Goal: Transaction & Acquisition: Purchase product/service

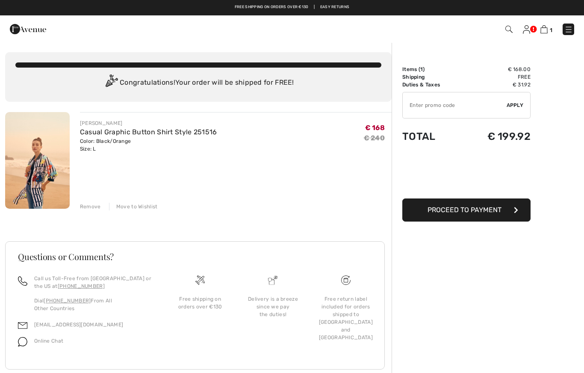
click at [566, 33] on img at bounding box center [568, 29] width 9 height 9
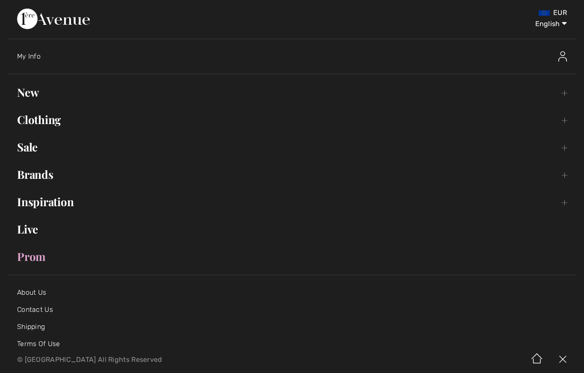
click at [28, 92] on link "New Toggle submenu" at bounding box center [292, 92] width 567 height 19
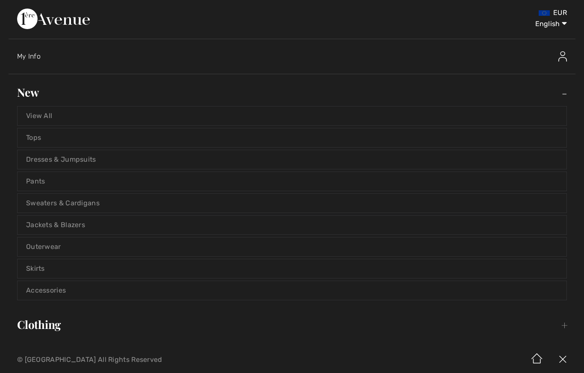
click at [38, 112] on link "View All" at bounding box center [292, 115] width 549 height 19
click at [39, 119] on link "View All" at bounding box center [292, 115] width 549 height 19
click at [42, 113] on link "View All" at bounding box center [292, 115] width 549 height 19
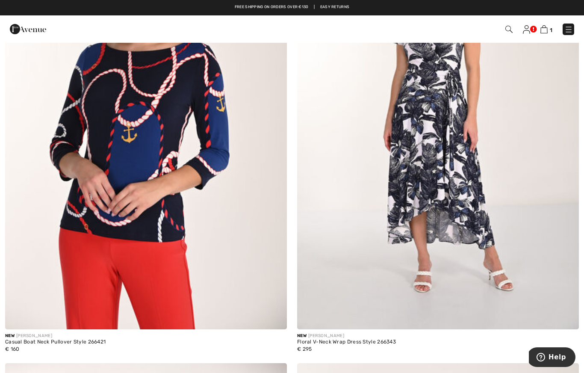
scroll to position [258, 0]
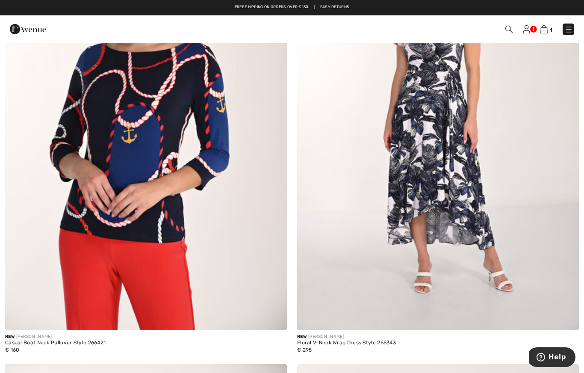
click at [84, 226] on img at bounding box center [146, 118] width 282 height 423
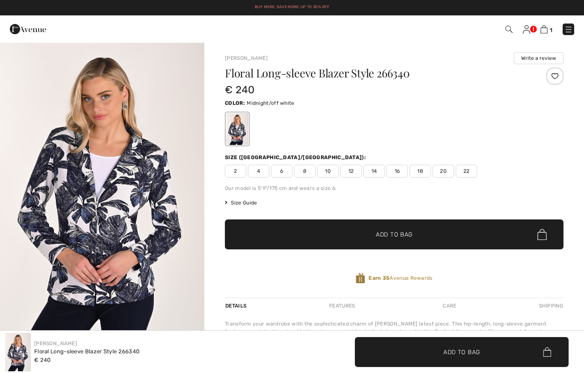
click at [375, 173] on span "14" at bounding box center [373, 171] width 21 height 13
click at [553, 79] on div at bounding box center [554, 76] width 17 height 17
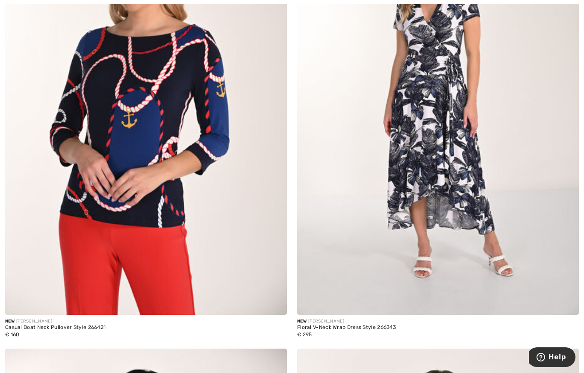
scroll to position [278, 0]
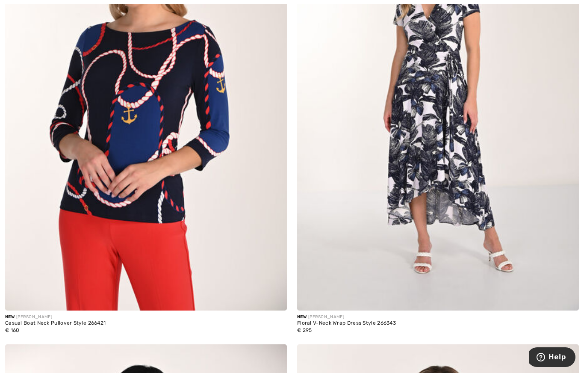
click at [271, 297] on img at bounding box center [274, 298] width 8 height 8
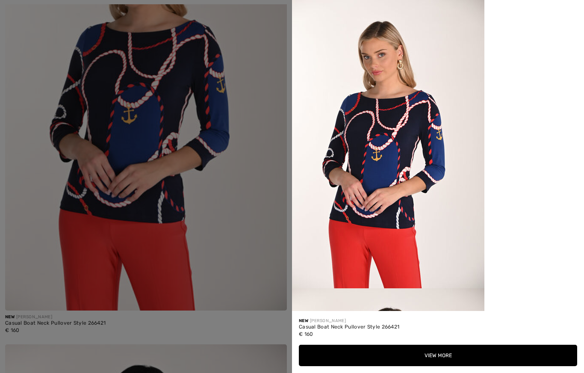
click at [103, 211] on div at bounding box center [292, 186] width 584 height 373
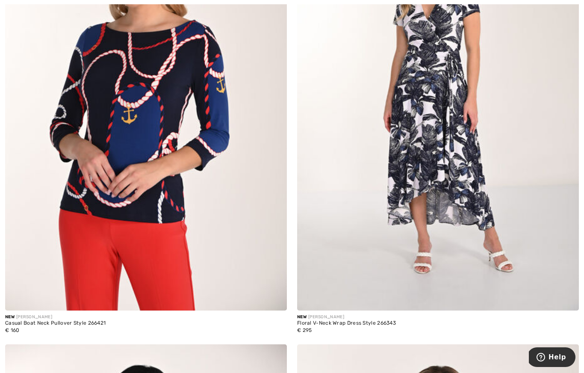
click at [70, 210] on img at bounding box center [146, 99] width 282 height 423
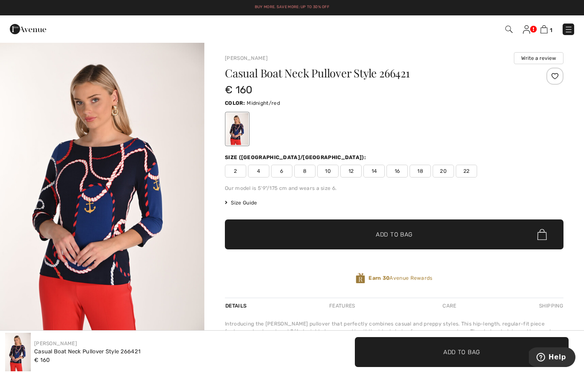
click at [376, 172] on span "14" at bounding box center [373, 171] width 21 height 13
click at [555, 79] on div at bounding box center [554, 76] width 17 height 17
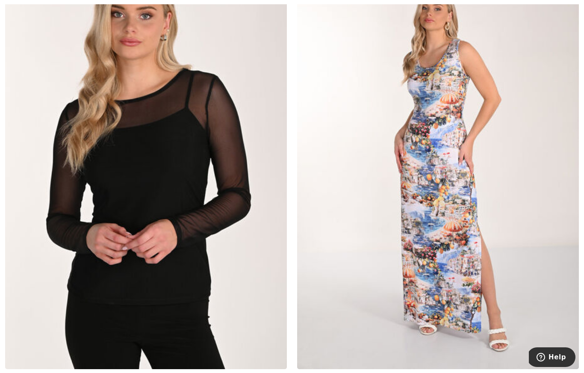
scroll to position [2056, 0]
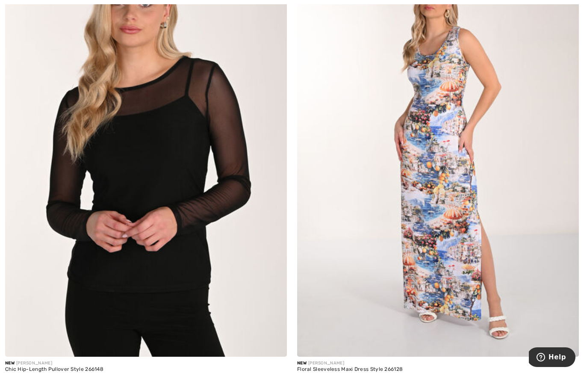
click at [463, 249] on img at bounding box center [438, 145] width 282 height 423
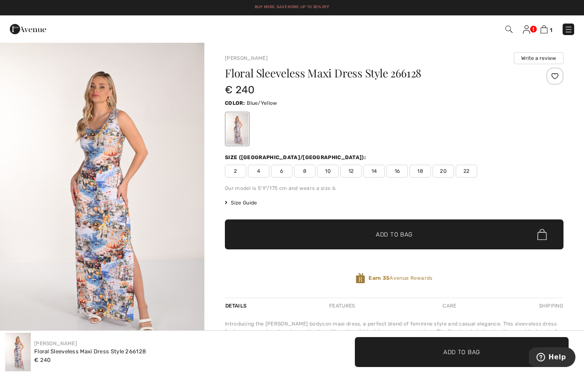
click at [372, 168] on span "14" at bounding box center [373, 171] width 21 height 13
click at [553, 80] on div at bounding box center [554, 76] width 17 height 17
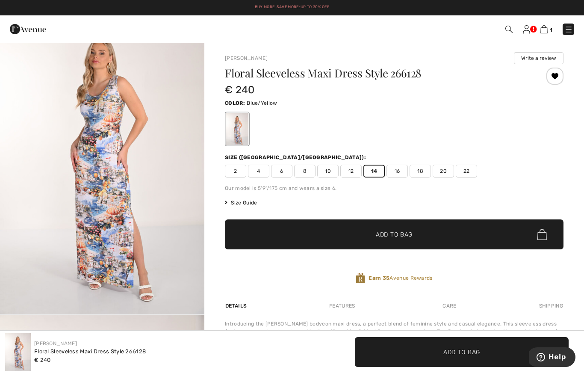
scroll to position [72, 0]
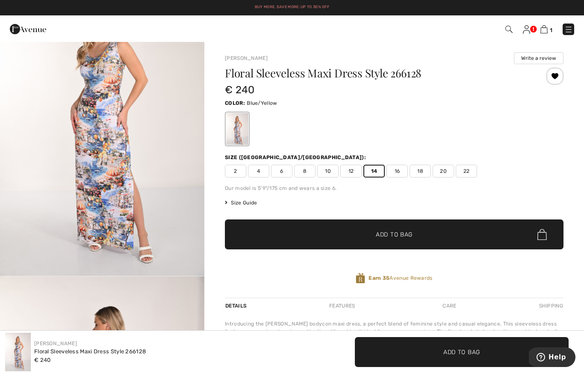
click at [67, 212] on img "1 / 3" at bounding box center [102, 123] width 204 height 306
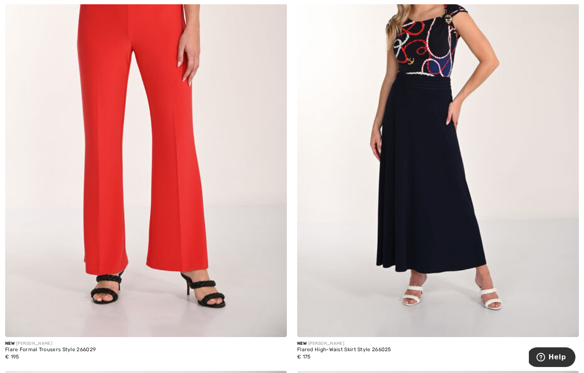
scroll to position [3536, 0]
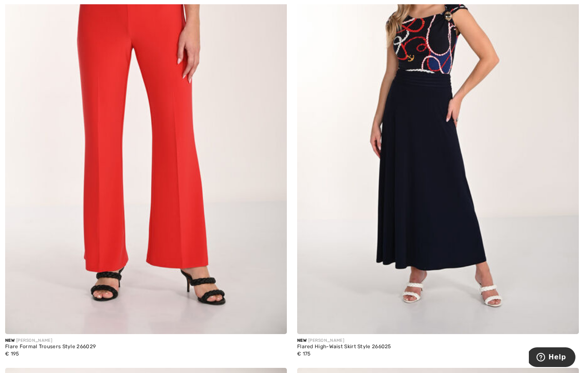
click at [342, 354] on div "€ 175" at bounding box center [344, 354] width 94 height 8
click at [337, 350] on div "€ 175" at bounding box center [344, 354] width 94 height 8
click at [338, 350] on div "€ 175" at bounding box center [344, 354] width 94 height 8
click at [447, 211] on img at bounding box center [438, 123] width 282 height 423
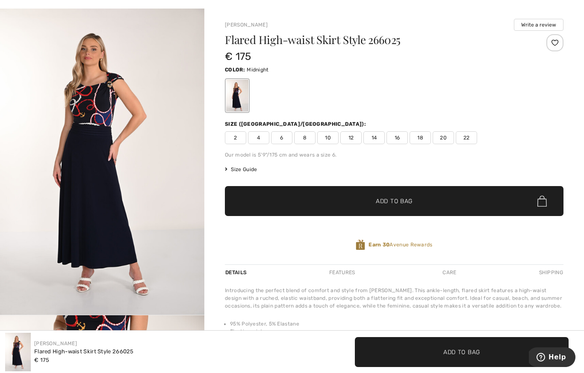
click at [374, 135] on span "14" at bounding box center [373, 137] width 21 height 13
click at [557, 47] on div at bounding box center [554, 42] width 17 height 17
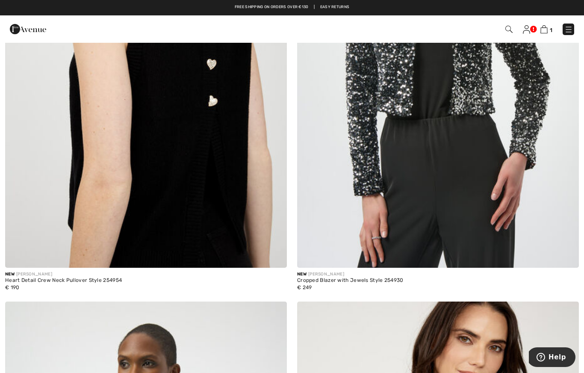
scroll to position [4959, 0]
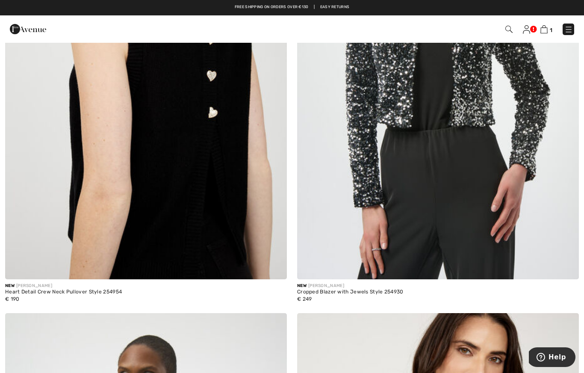
click at [67, 290] on div "Heart Detail Crew Neck Pullover Style 254954" at bounding box center [63, 292] width 117 height 6
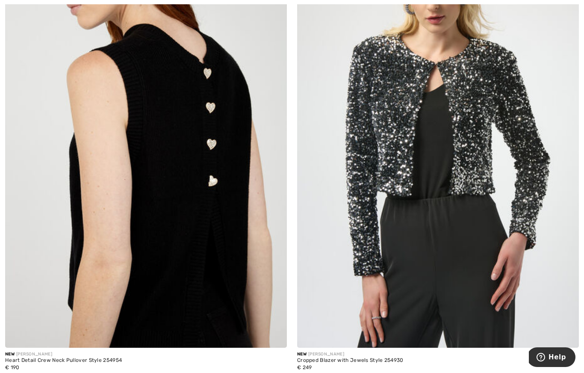
scroll to position [4903, 0]
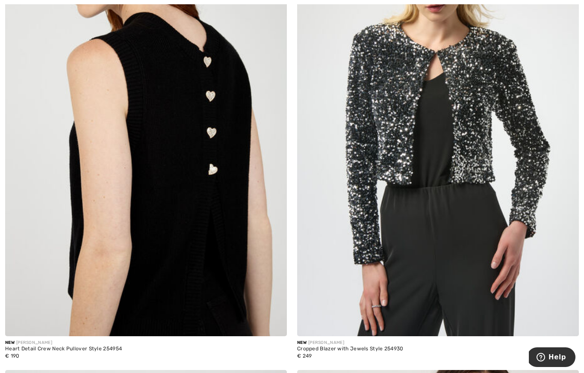
click at [58, 348] on div "Heart Detail Crew Neck Pullover Style 254954" at bounding box center [63, 349] width 117 height 6
click at [19, 353] on span "€ 190" at bounding box center [12, 356] width 15 height 6
click at [187, 207] on img at bounding box center [146, 125] width 282 height 423
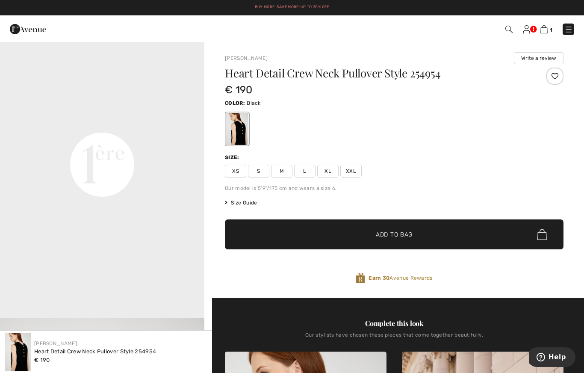
scroll to position [662, 0]
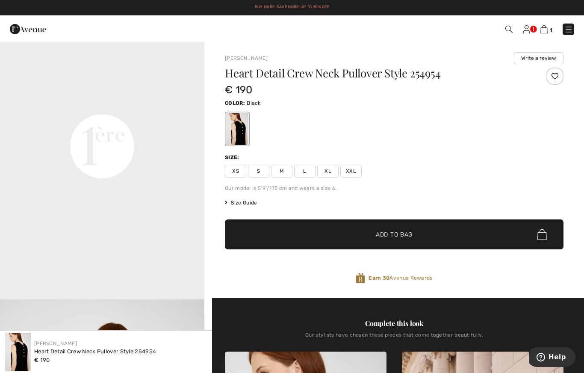
click at [553, 79] on div at bounding box center [554, 76] width 17 height 17
click at [552, 82] on div "Added to Wishlist" at bounding box center [554, 76] width 17 height 17
click at [528, 27] on img at bounding box center [526, 29] width 7 height 9
